Goal: Communication & Community: Ask a question

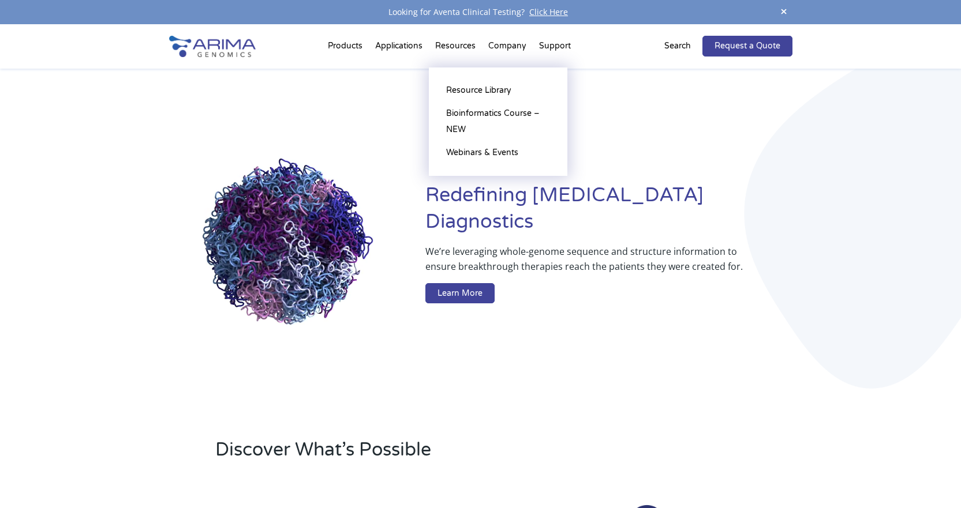
click at [448, 48] on li "Resources Resource Library Documentation Publications Literature Videos Blog Bi…" at bounding box center [455, 48] width 53 height 39
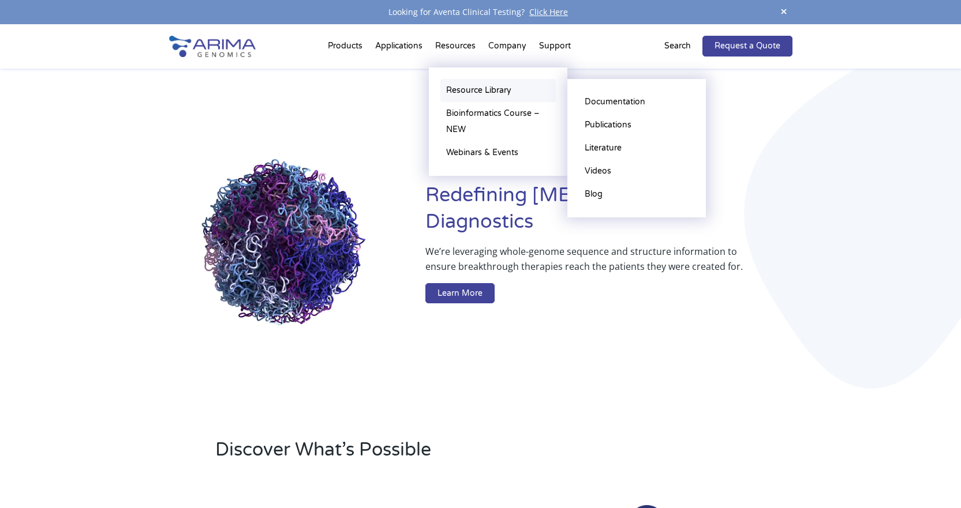
click at [478, 91] on link "Resource Library" at bounding box center [497, 90] width 115 height 23
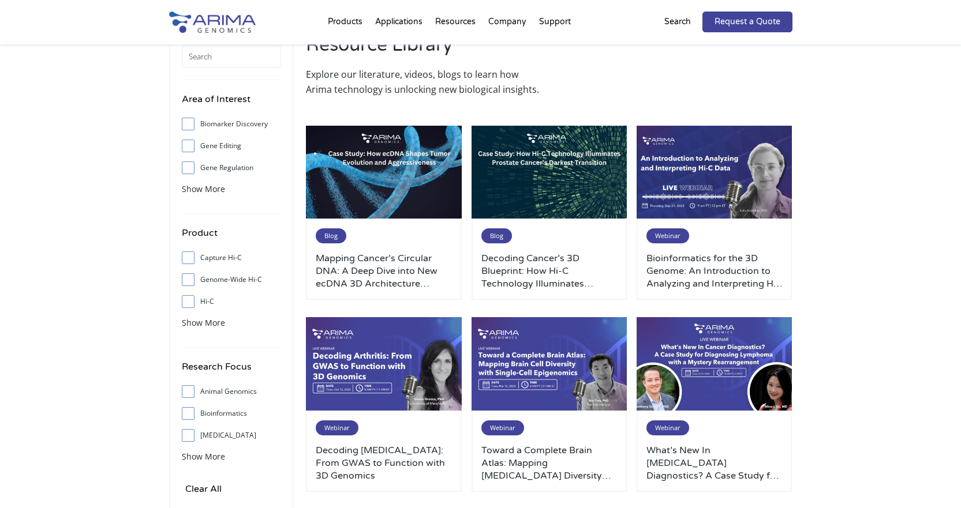
scroll to position [46, 0]
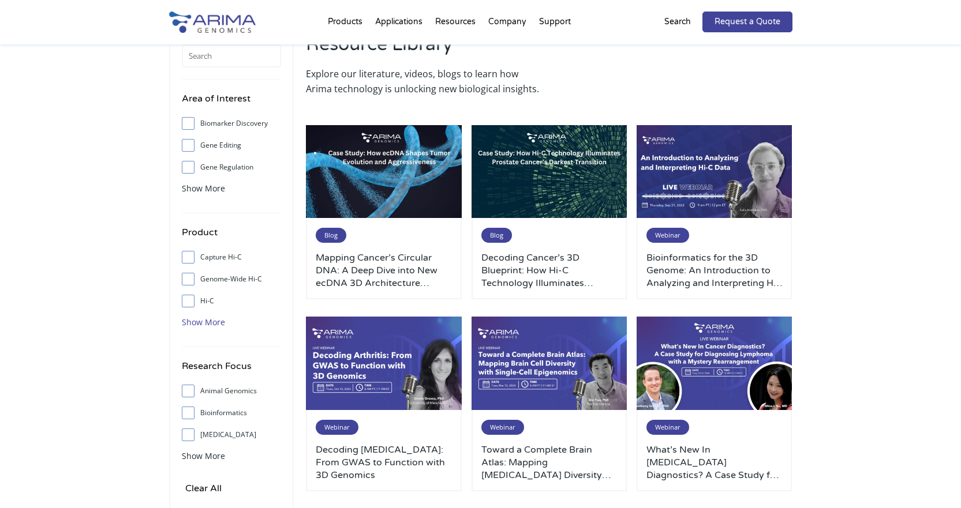
click at [204, 321] on span "Show More" at bounding box center [203, 322] width 43 height 11
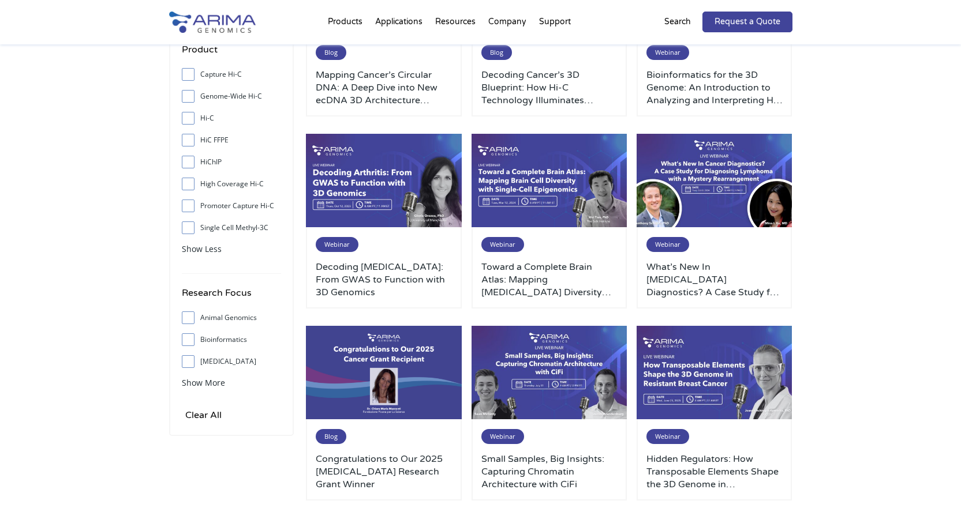
scroll to position [231, 0]
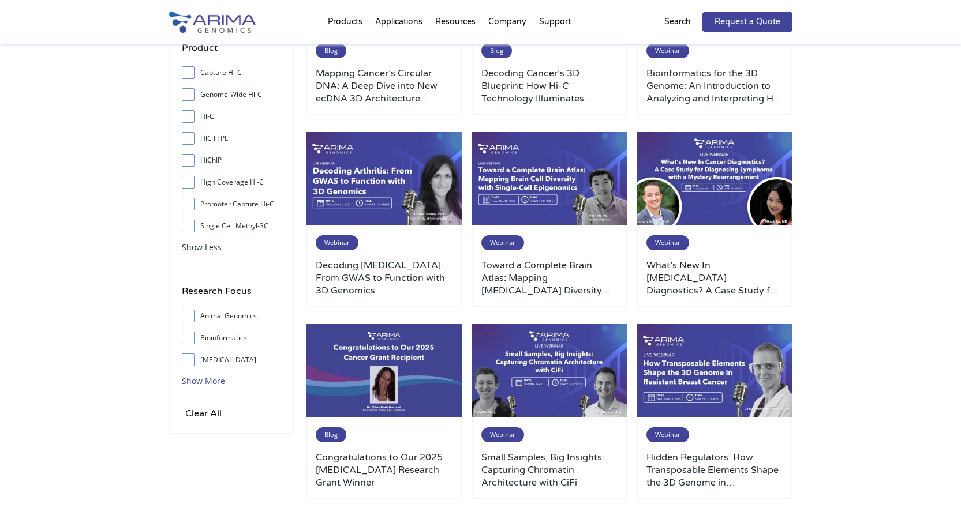
click at [214, 384] on span "Show More" at bounding box center [203, 381] width 43 height 11
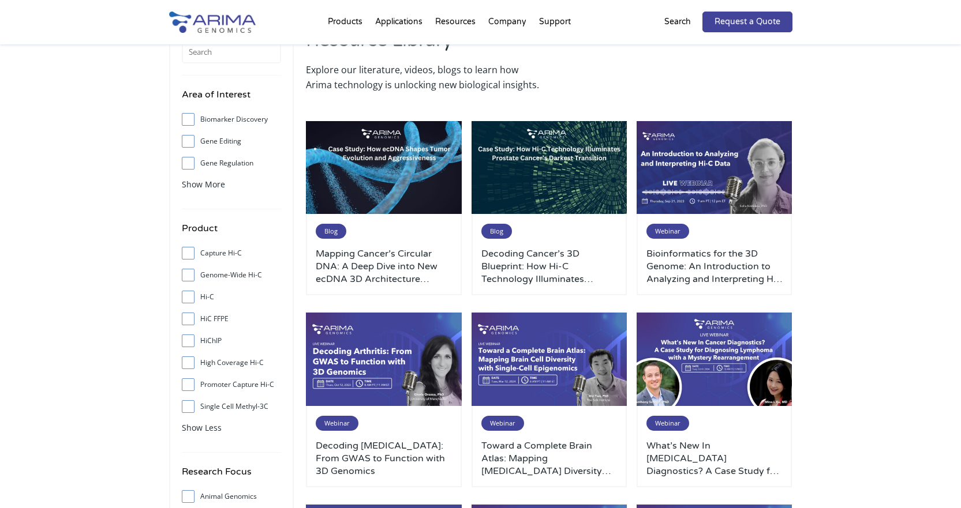
scroll to position [46, 0]
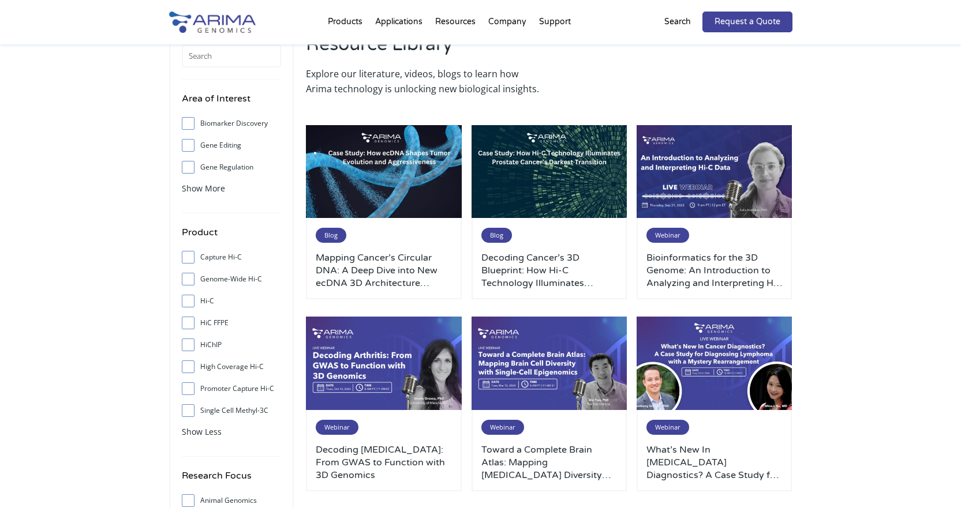
click at [192, 305] on span at bounding box center [191, 301] width 18 height 13
click at [192, 305] on input "Hi-C" at bounding box center [188, 301] width 8 height 8
checkbox input "true"
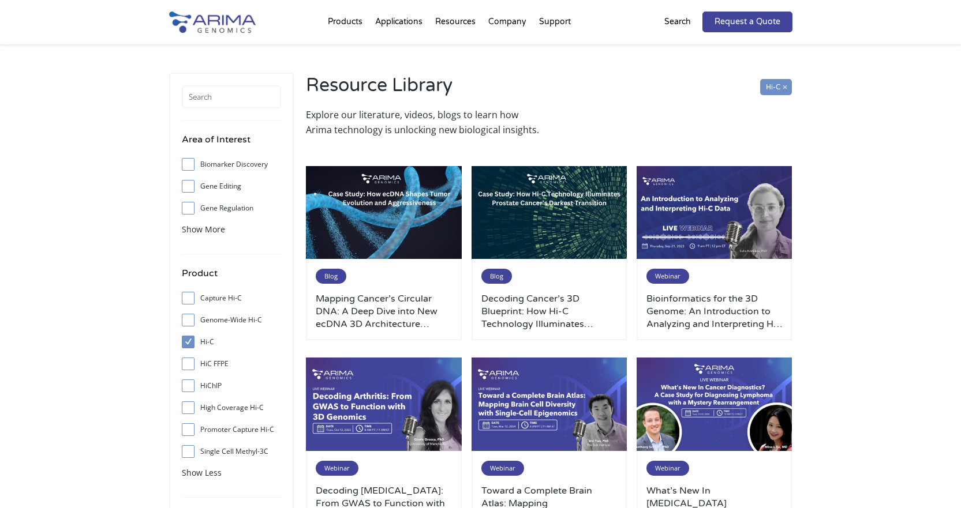
scroll to position [0, 0]
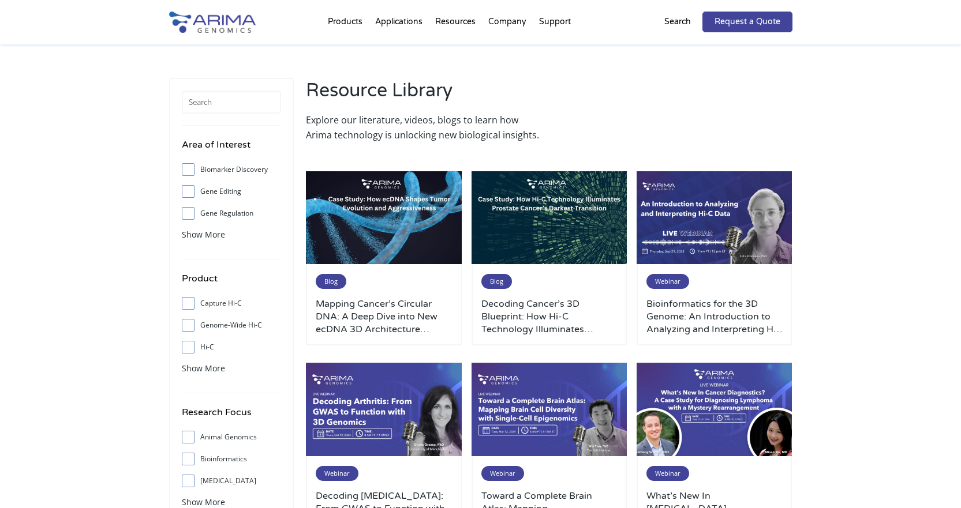
click at [182, 343] on span at bounding box center [191, 347] width 18 height 13
click at [184, 343] on input "Hi-C" at bounding box center [188, 347] width 8 height 8
checkbox input "true"
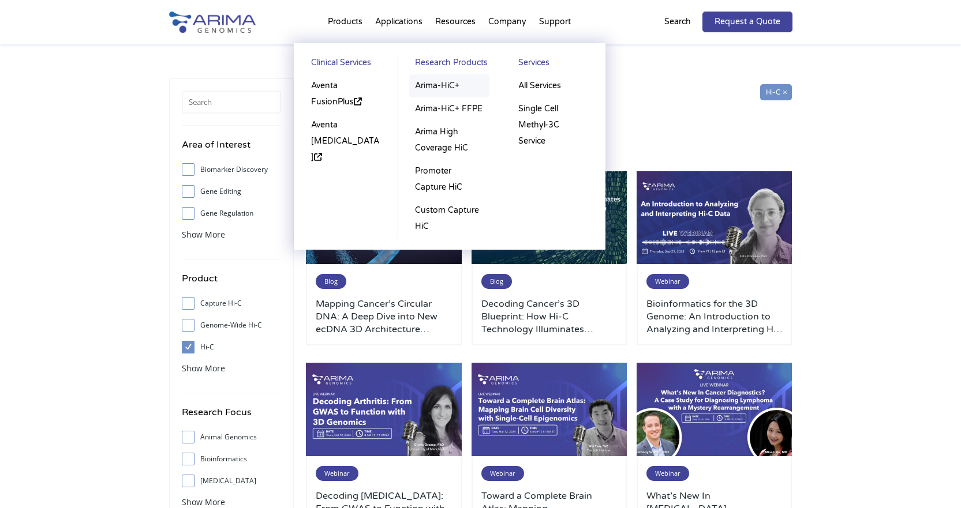
click at [451, 83] on link "Arima-HiC+" at bounding box center [449, 85] width 80 height 23
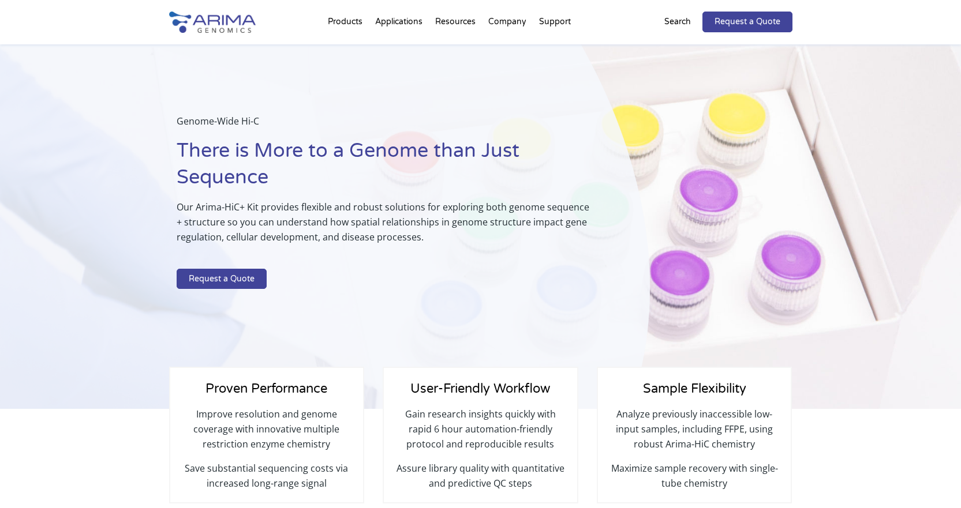
select select "Other/Non-US"
select select "United Kingdom"
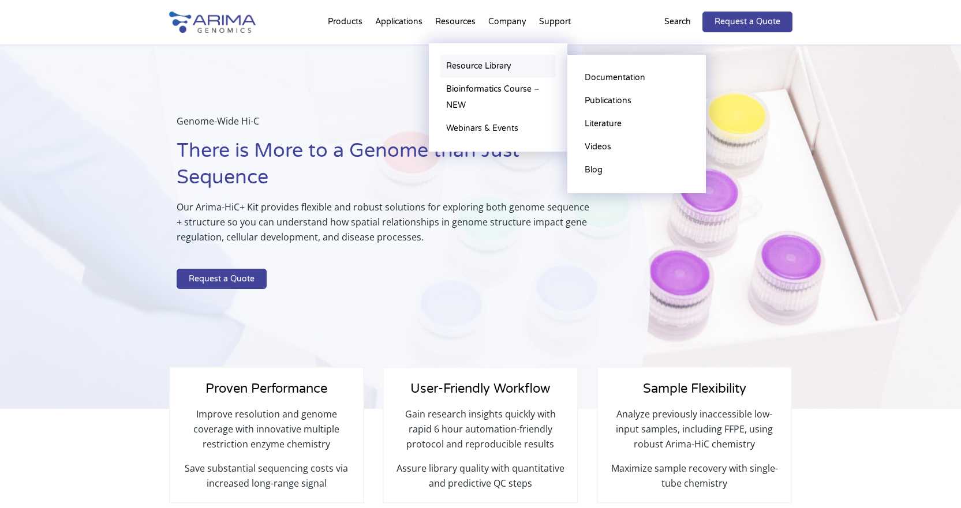
click at [463, 58] on link "Resource Library" at bounding box center [497, 66] width 115 height 23
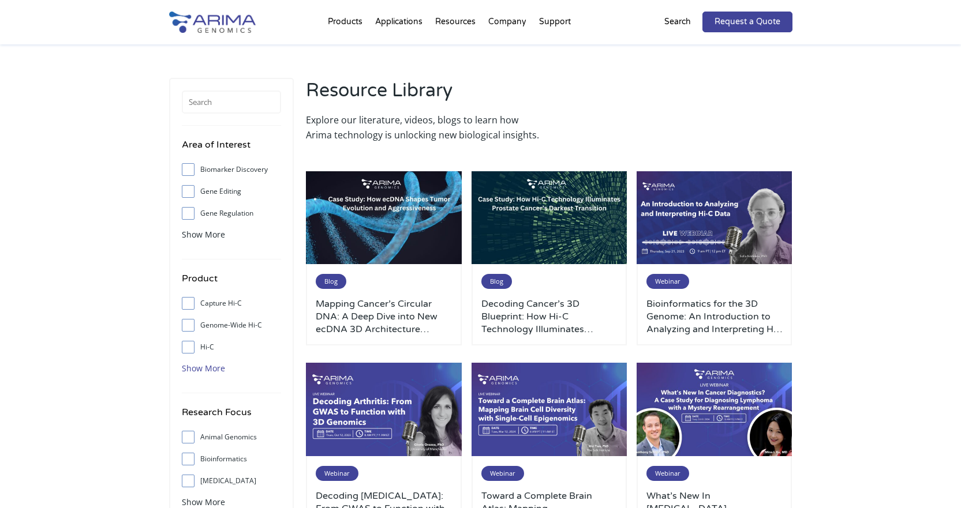
click at [201, 363] on span "Show More" at bounding box center [203, 368] width 43 height 11
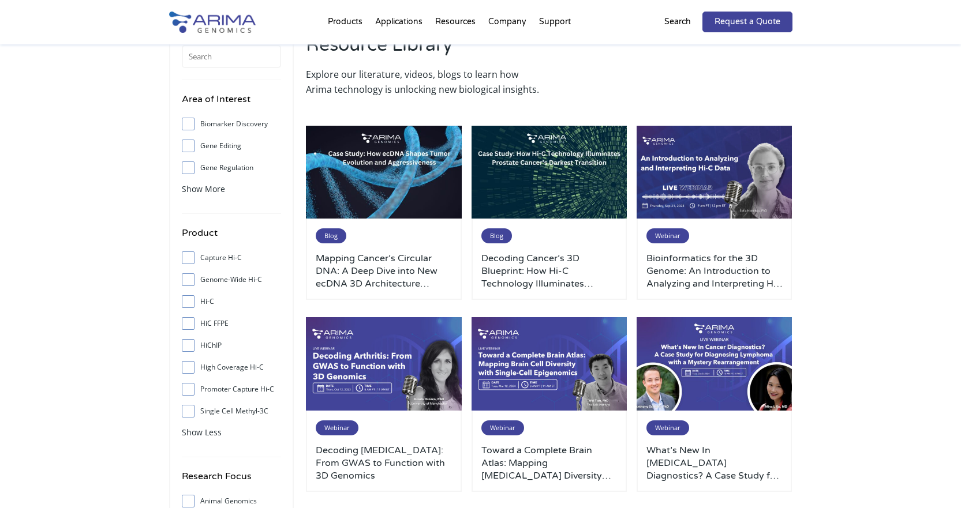
scroll to position [46, 0]
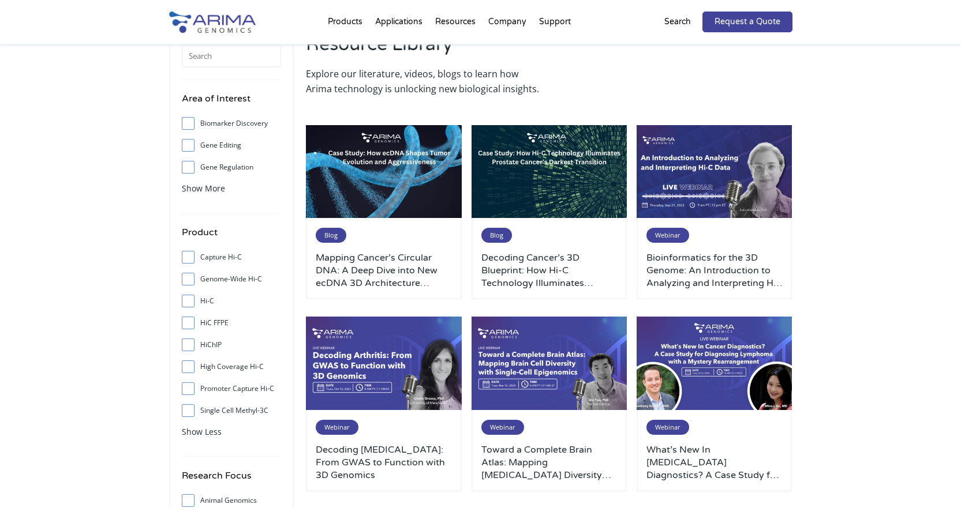
click at [194, 303] on span at bounding box center [191, 301] width 18 height 13
click at [192, 303] on input "Hi-C" at bounding box center [188, 301] width 8 height 8
checkbox input "true"
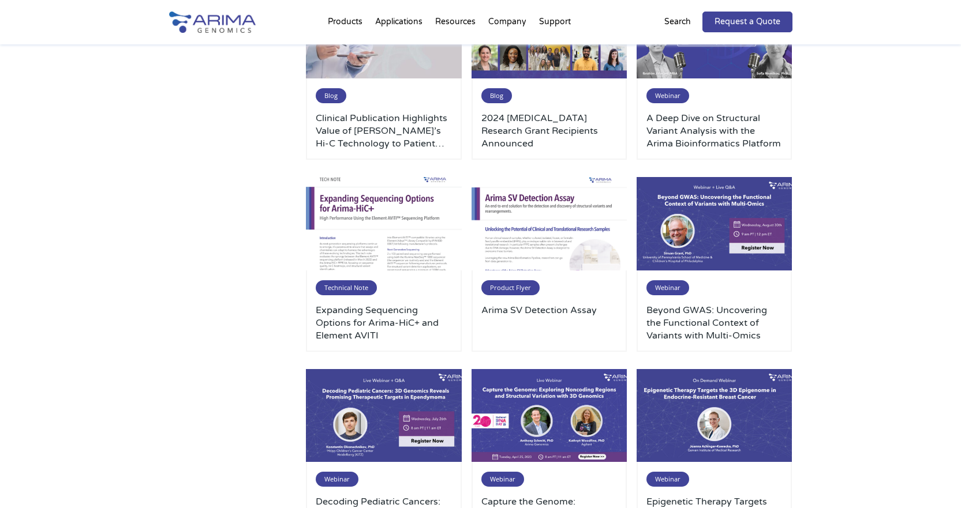
scroll to position [1339, 0]
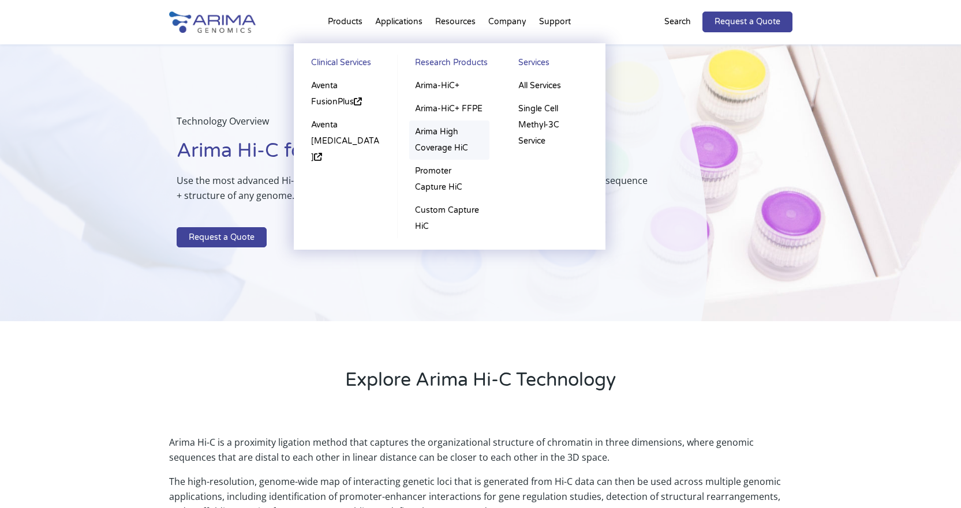
click at [441, 147] on link "Arima High Coverage HiC" at bounding box center [449, 140] width 80 height 39
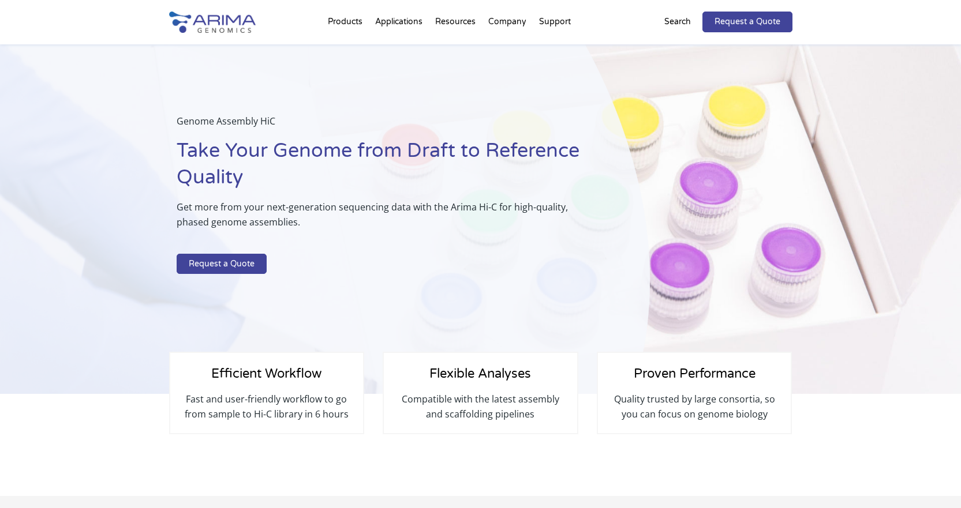
select select "Other/Non-US"
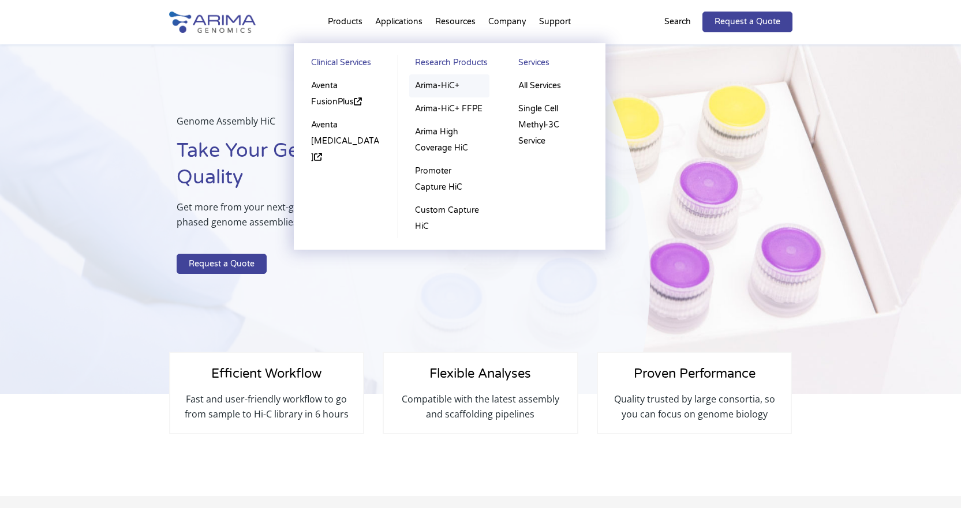
click at [438, 89] on link "Arima-HiC+" at bounding box center [449, 85] width 80 height 23
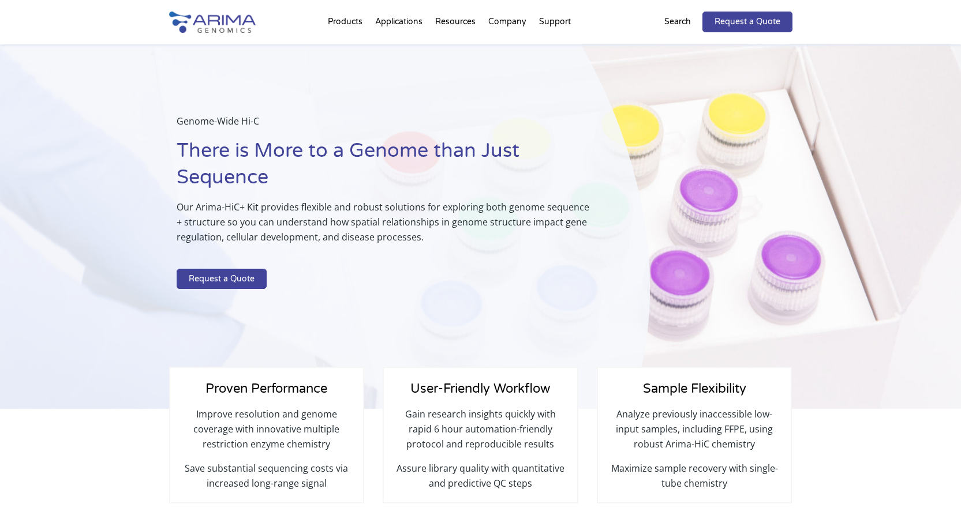
select select "Other/Non-US"
select select "[GEOGRAPHIC_DATA]"
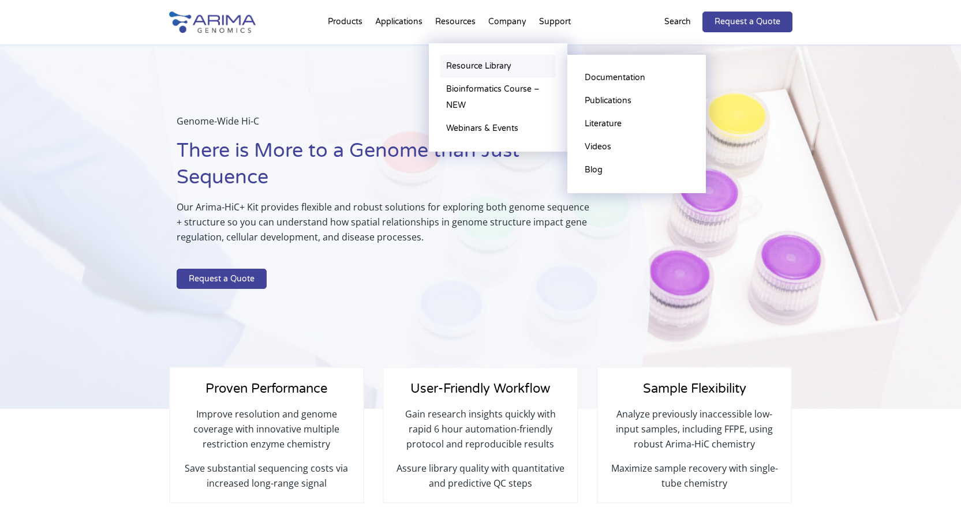
click at [471, 59] on link "Resource Library" at bounding box center [497, 66] width 115 height 23
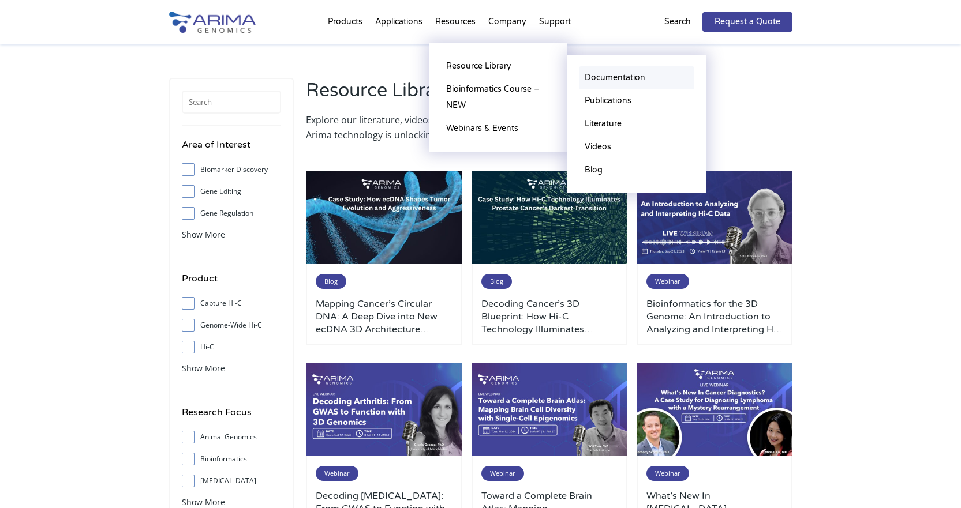
click at [634, 81] on link "Documentation" at bounding box center [636, 77] width 115 height 23
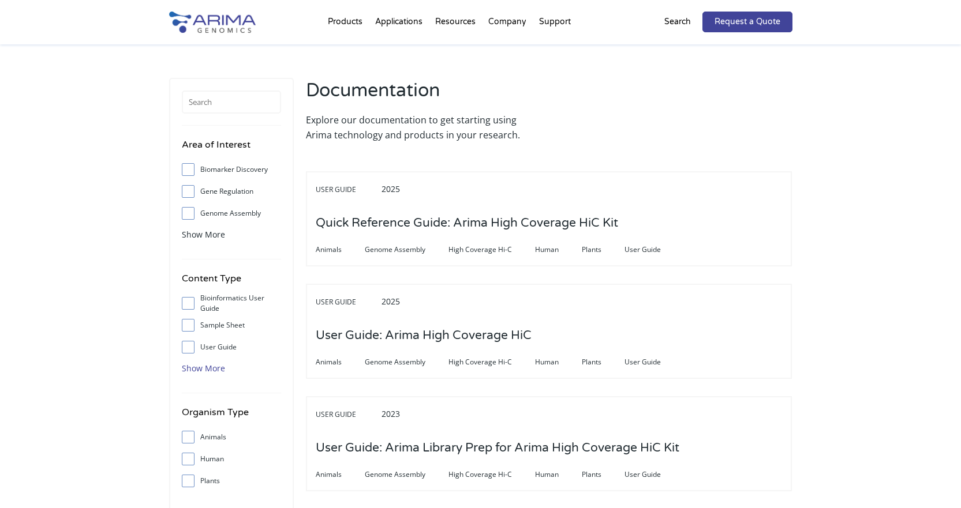
click at [192, 365] on span "Show More" at bounding box center [203, 368] width 43 height 11
click at [193, 351] on span at bounding box center [191, 347] width 18 height 13
click at [192, 351] on input "User Guide" at bounding box center [188, 347] width 8 height 8
checkbox input "true"
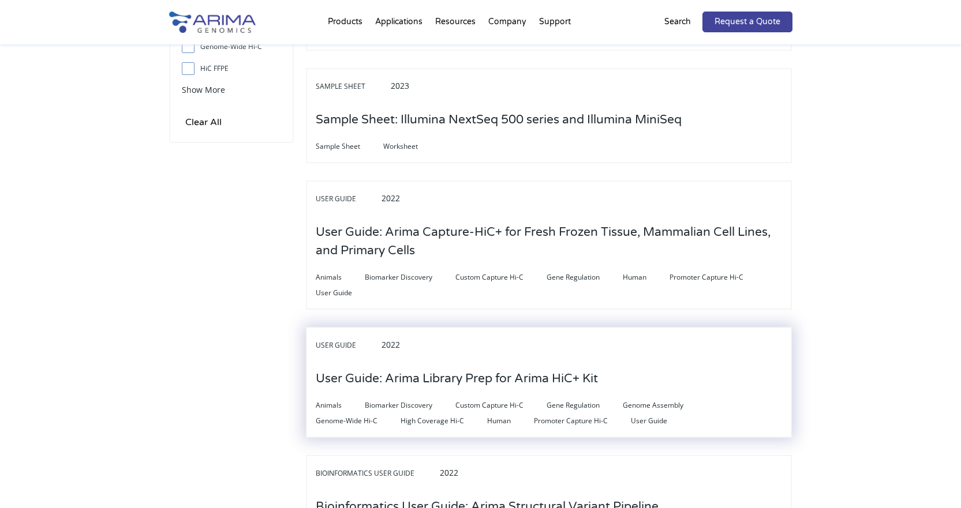
scroll to position [554, 0]
drag, startPoint x: 437, startPoint y: 356, endPoint x: 390, endPoint y: 377, distance: 52.4
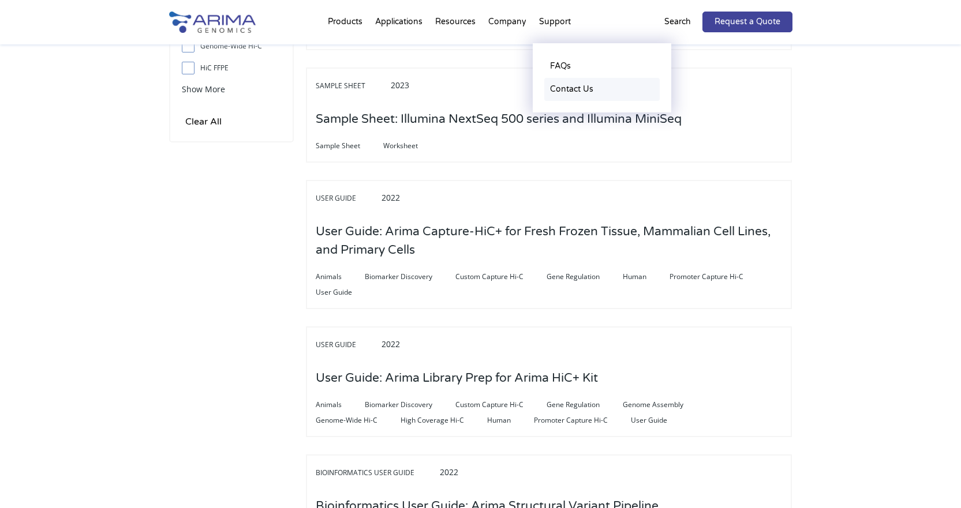
click at [578, 91] on link "Contact Us" at bounding box center [601, 89] width 115 height 23
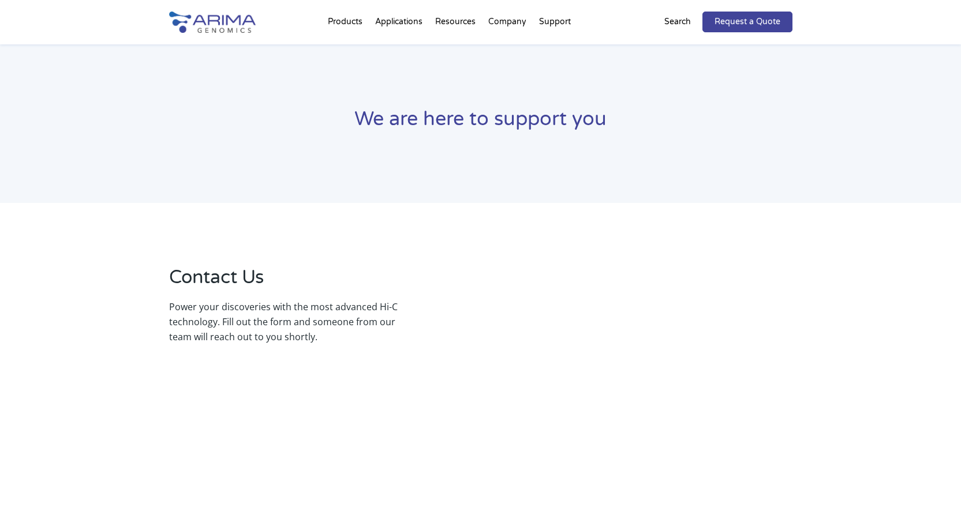
select select "Other/Non-US"
select select "United Kingdom"
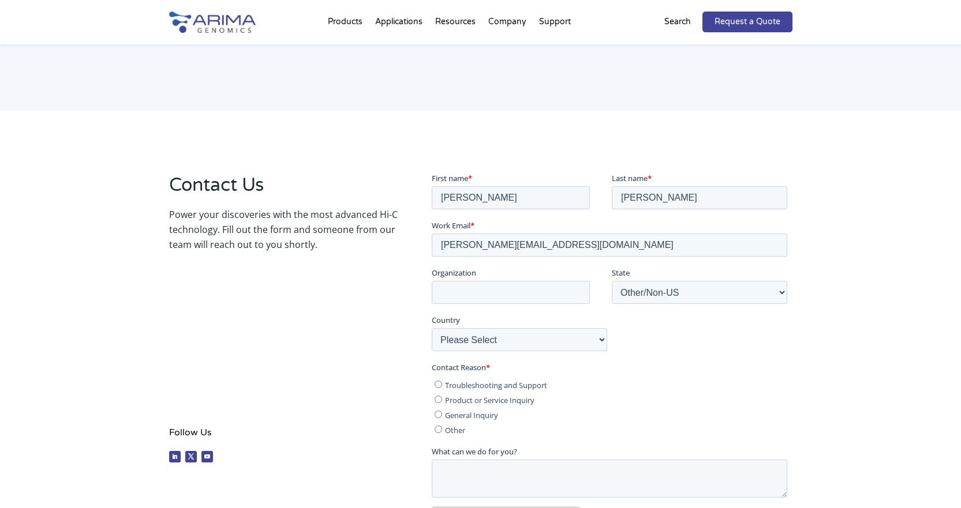
scroll to position [150, 0]
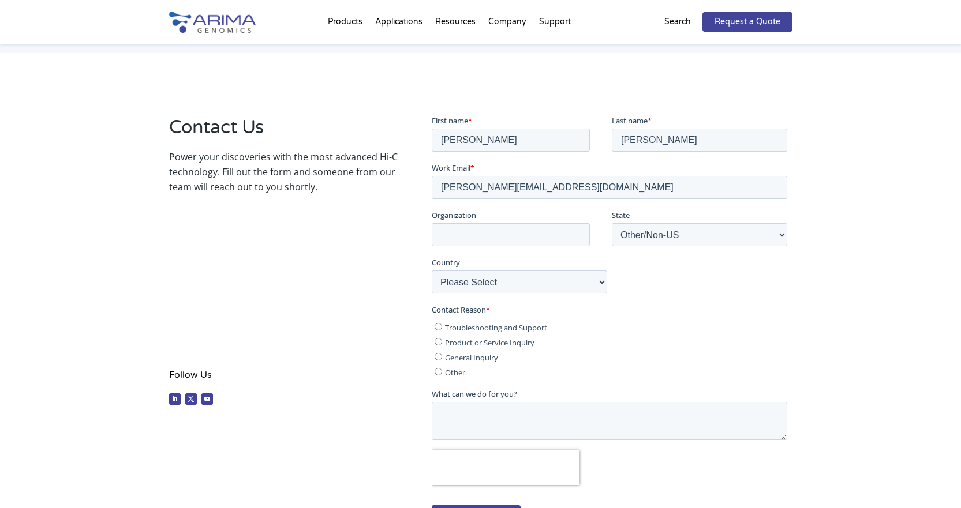
click at [512, 331] on span "Troubleshooting and Support" at bounding box center [496, 327] width 102 height 10
click at [442, 330] on input "Troubleshooting and Support" at bounding box center [439, 327] width 8 height 8
radio input "true"
click at [508, 241] on input "Organization" at bounding box center [511, 234] width 158 height 23
type input "University of Sheffield"
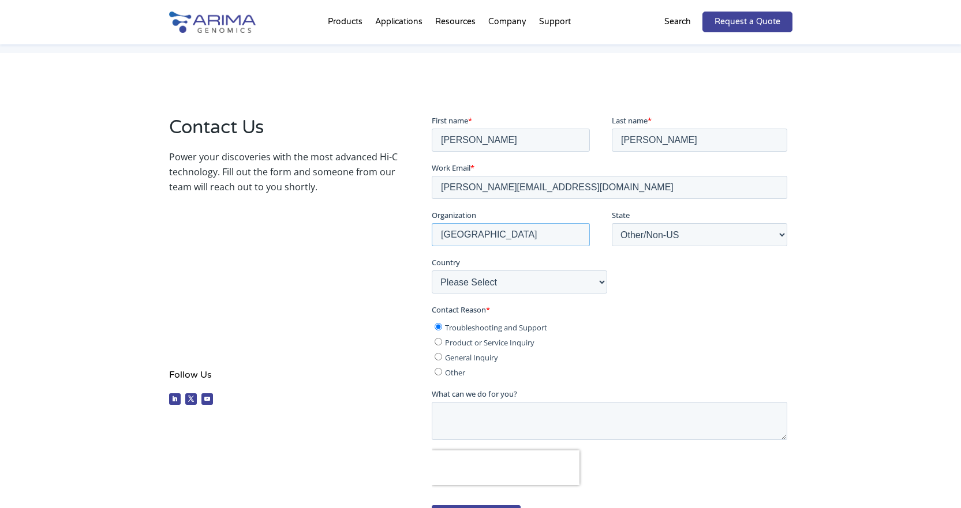
scroll to position [208, 0]
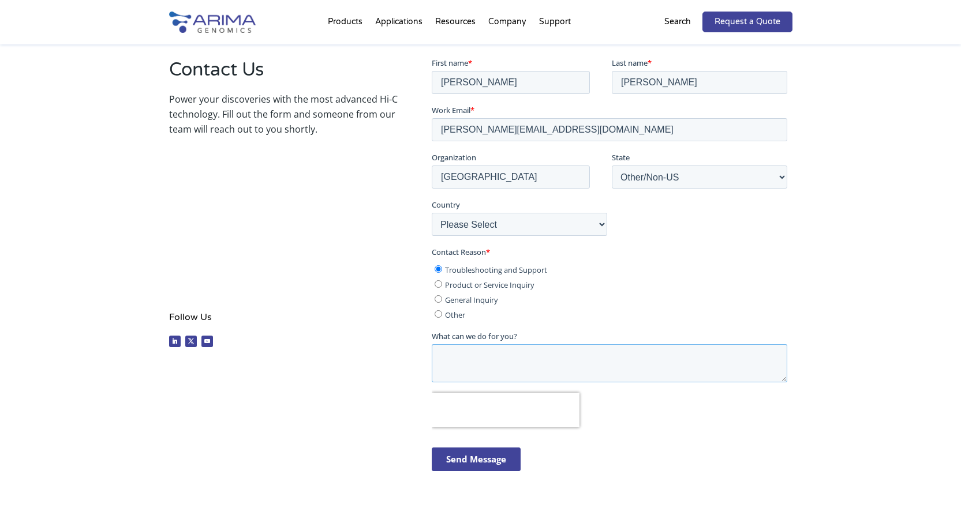
click at [577, 371] on textarea "What can we do for you?" at bounding box center [610, 363] width 356 height 38
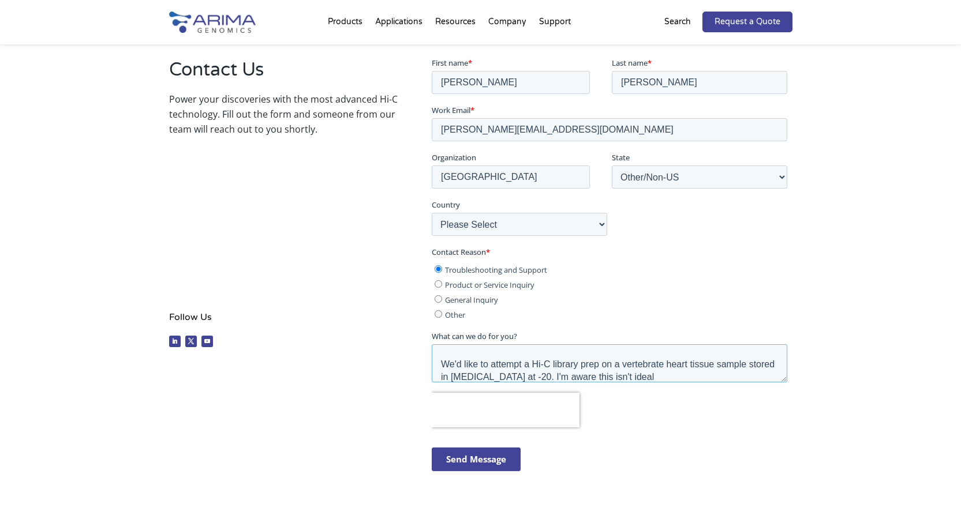
click at [704, 376] on textarea "Hello, We'd like to attempt a Hi-C library prep on a vertebrate heart tissue sa…" at bounding box center [610, 363] width 356 height 38
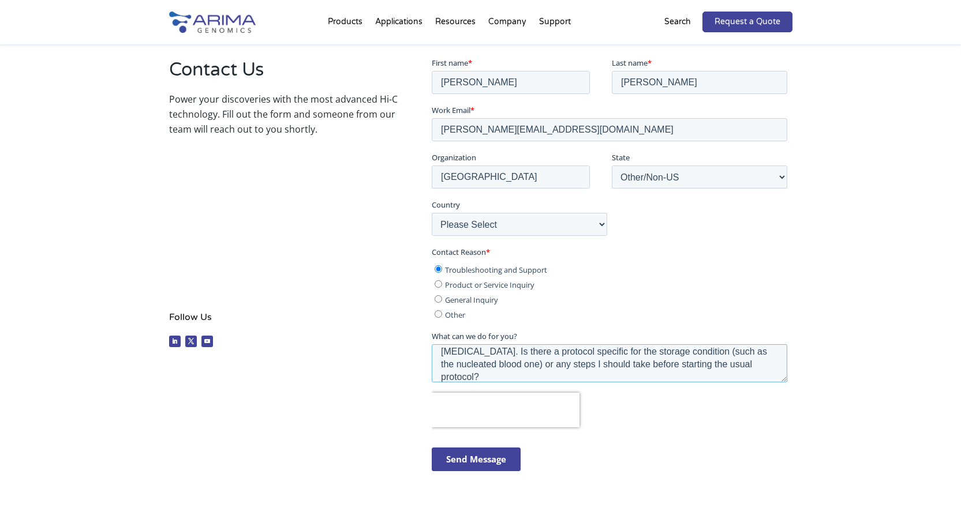
scroll to position [81, 0]
type textarea "Hello, We'd like to attempt a Hi-C library prep on a vertebrate heart tissue sa…"
click at [495, 472] on div "Send Message" at bounding box center [612, 458] width 360 height 43
click at [514, 465] on input "Send Message" at bounding box center [476, 459] width 89 height 24
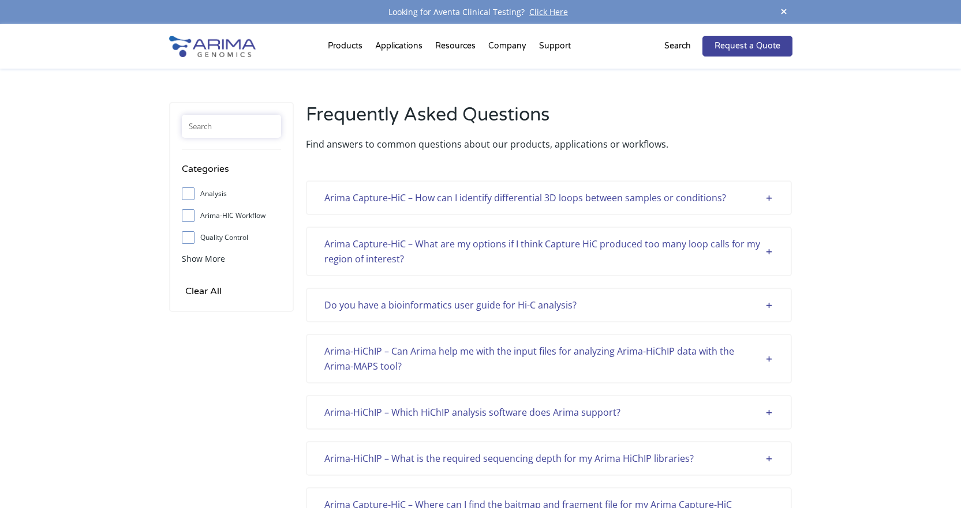
click at [234, 133] on input "text" at bounding box center [231, 126] width 99 height 23
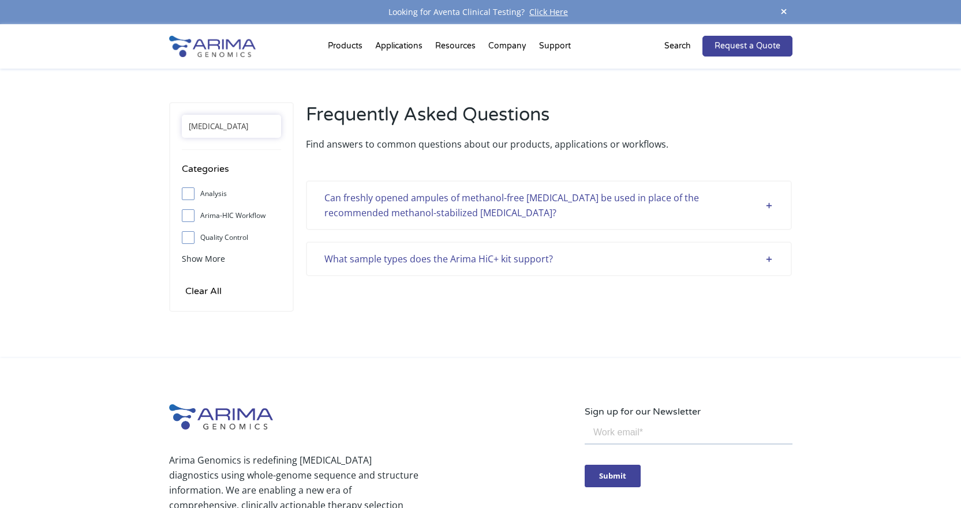
type input "[MEDICAL_DATA]"
click at [766, 258] on div "What sample types does the Arima HiC+ kit support?" at bounding box center [548, 259] width 449 height 15
